Goal: Task Accomplishment & Management: Use online tool/utility

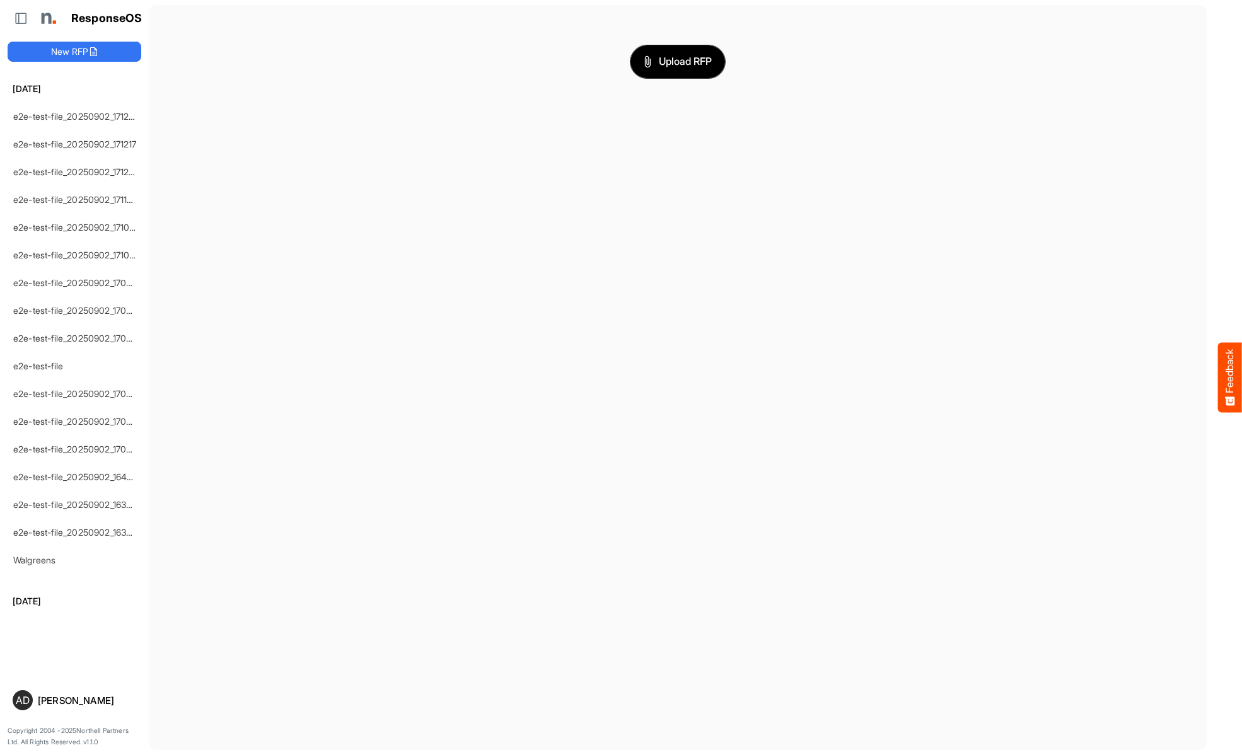
click at [678, 61] on span "Upload RFP" at bounding box center [678, 62] width 68 height 16
click at [127, 116] on span "dropdownbutton" at bounding box center [125, 117] width 6 height 9
type input "**********"
